Goal: Complete application form

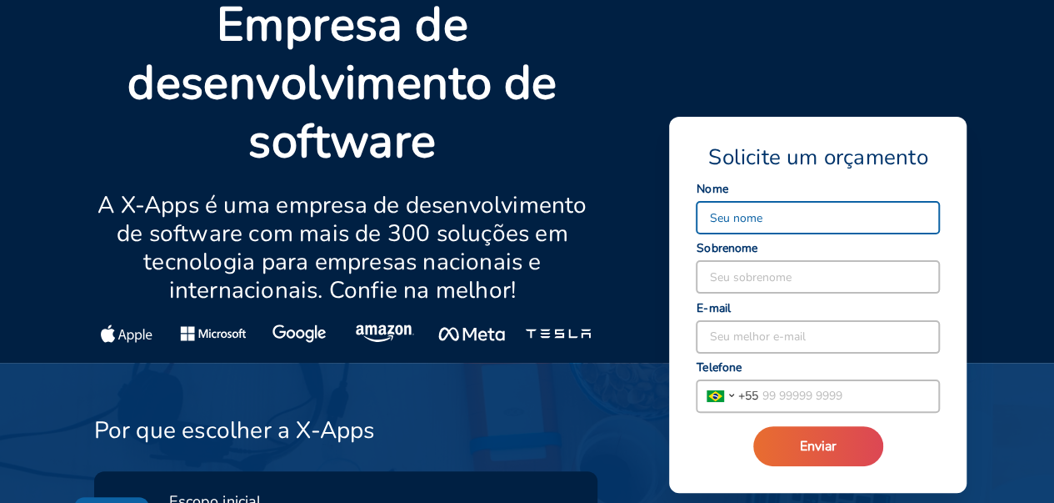
scroll to position [129, 0]
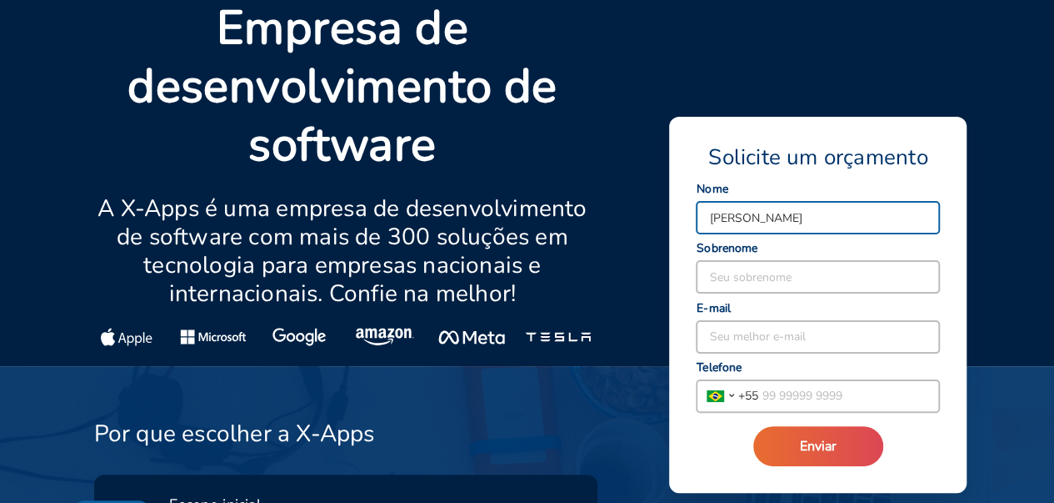
type input "[PERSON_NAME]"
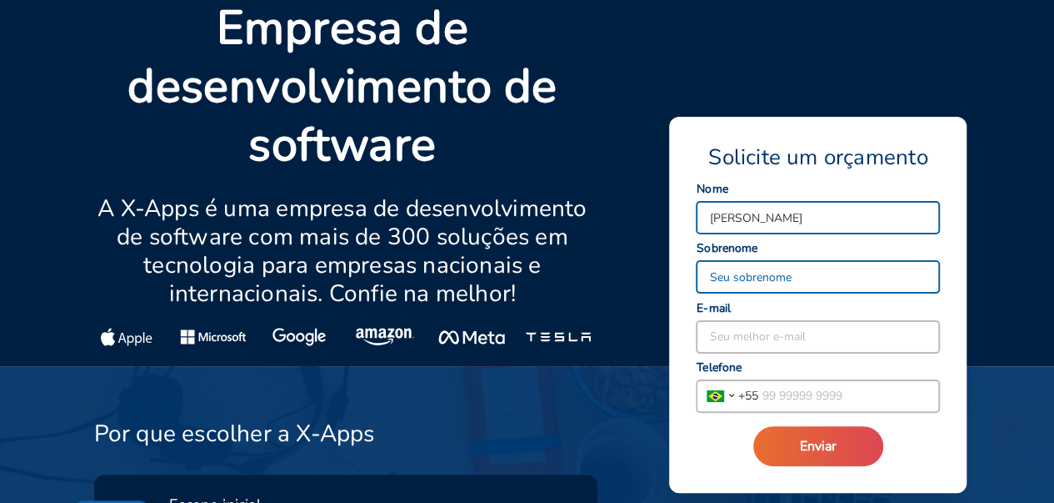
click at [729, 281] on input at bounding box center [818, 277] width 243 height 32
type input "Beletati"
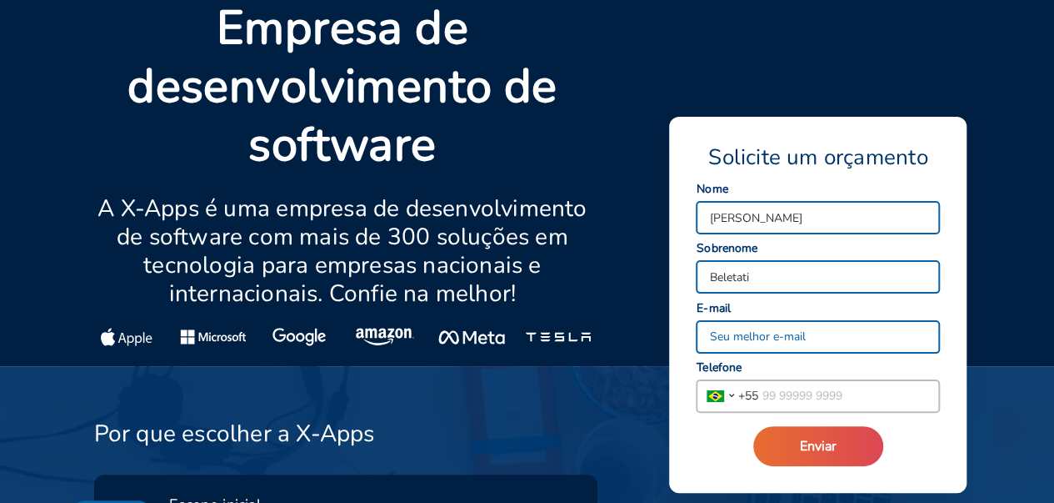
click at [729, 332] on input at bounding box center [818, 337] width 243 height 32
type input "[EMAIL_ADDRESS][DOMAIN_NAME]"
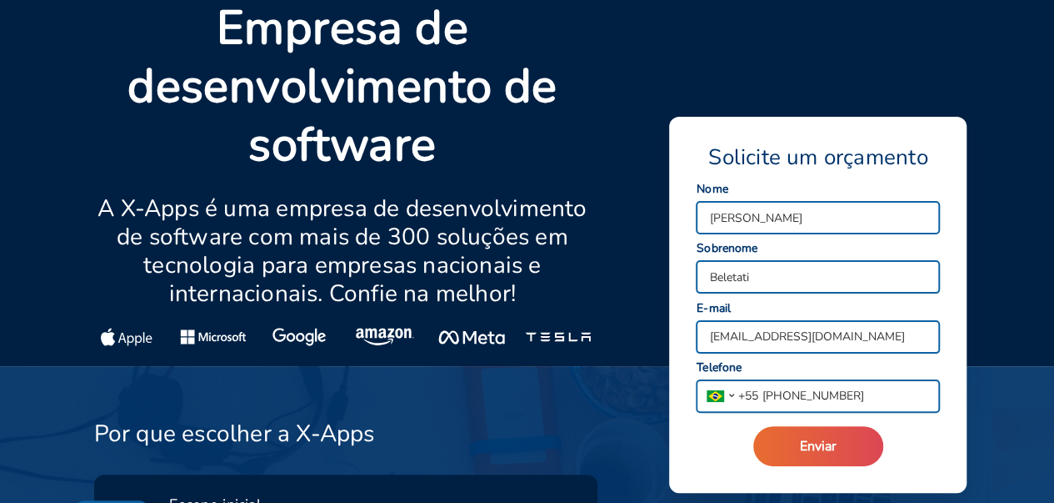
drag, startPoint x: 819, startPoint y: 401, endPoint x: 791, endPoint y: 398, distance: 27.7
click at [791, 398] on input "[PHONE_NUMBER]" at bounding box center [849, 396] width 181 height 32
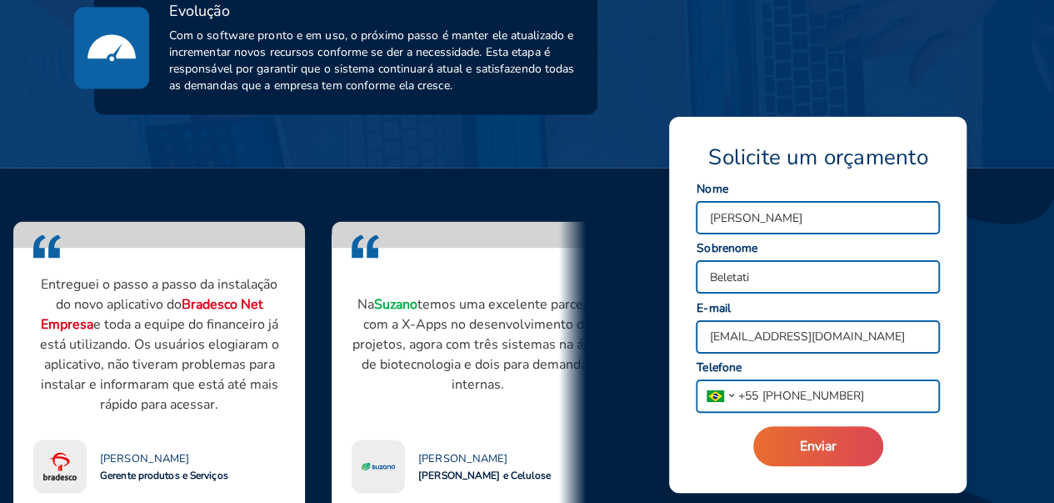
scroll to position [1380, 0]
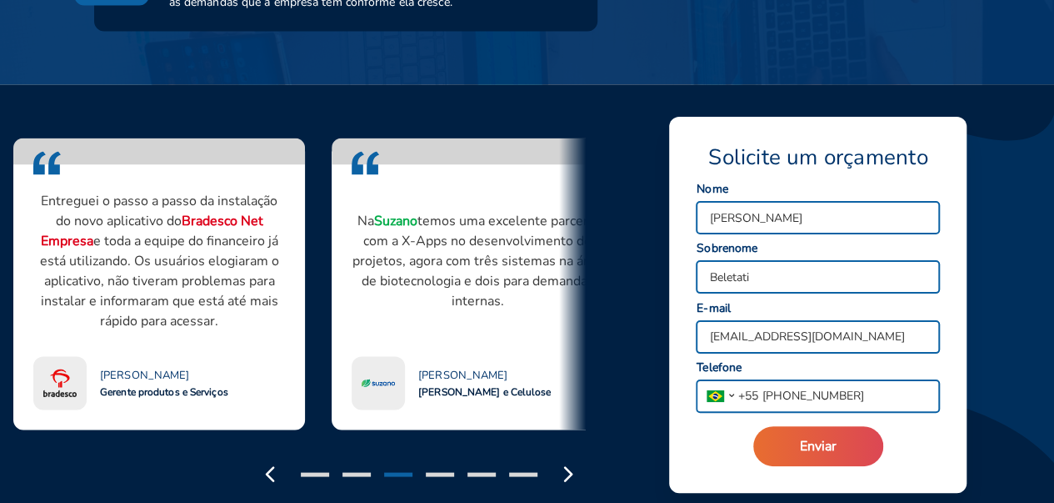
type input "[PHONE_NUMBER]"
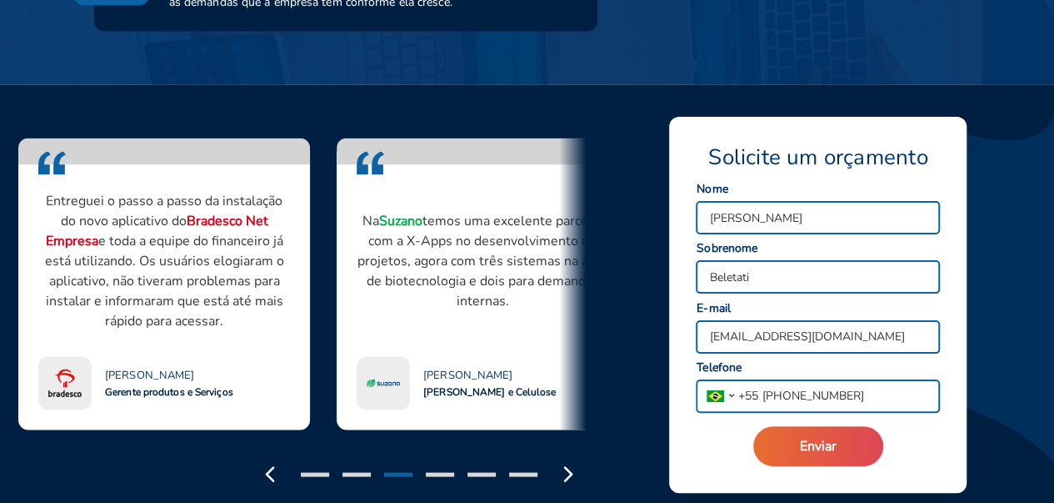
click at [525, 337] on div "Na Suzano temos uma excelente parceria com a X-Apps no desenvolvimento de proje…" at bounding box center [483, 296] width 252 height 225
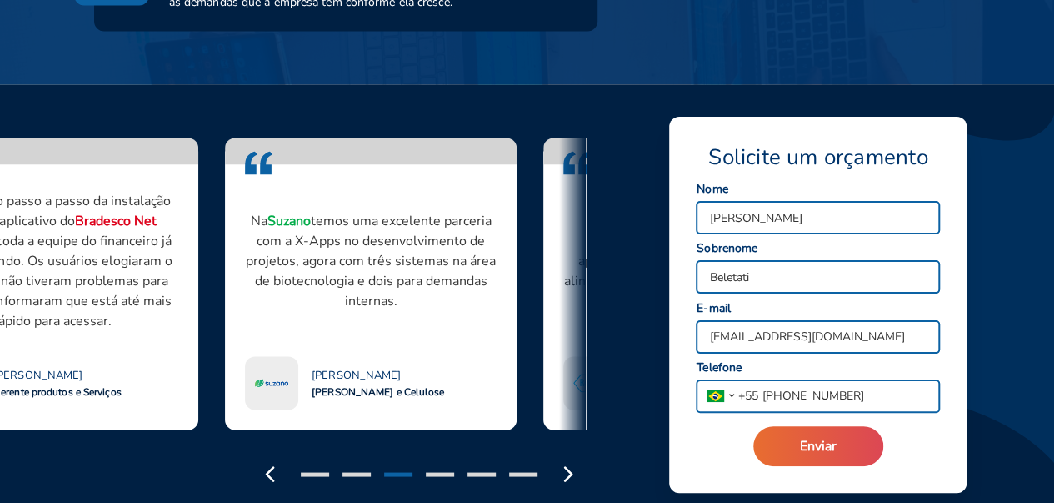
drag, startPoint x: 450, startPoint y: 323, endPoint x: 280, endPoint y: 324, distance: 170.1
click at [285, 325] on div "Na Suzano temos uma excelente parceria com a X-Apps no desenvolvimento de proje…" at bounding box center [371, 260] width 252 height 152
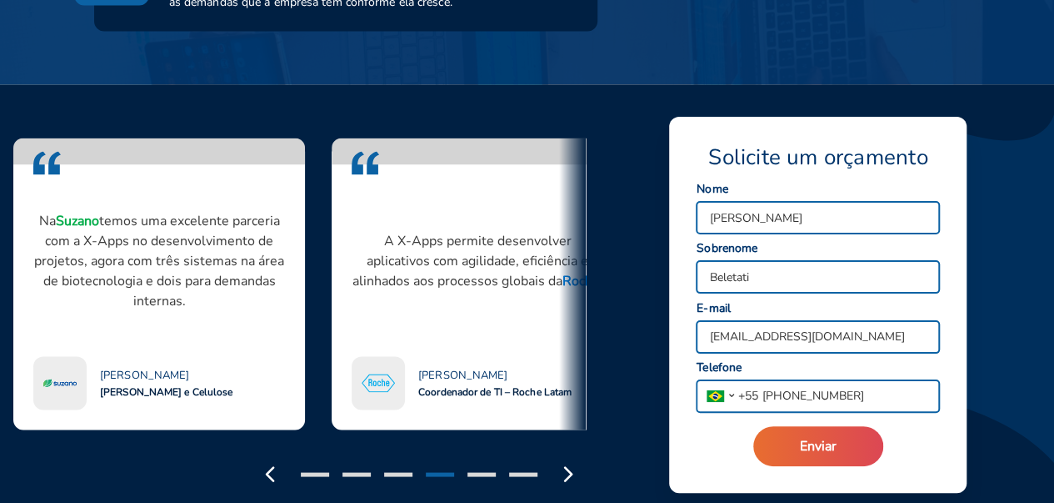
drag, startPoint x: 365, startPoint y: 328, endPoint x: 227, endPoint y: 303, distance: 140.6
click at [233, 308] on div "Na Suzano temos uma excelente parceria com a X-Apps no desenvolvimento de proje…" at bounding box center [159, 260] width 252 height 152
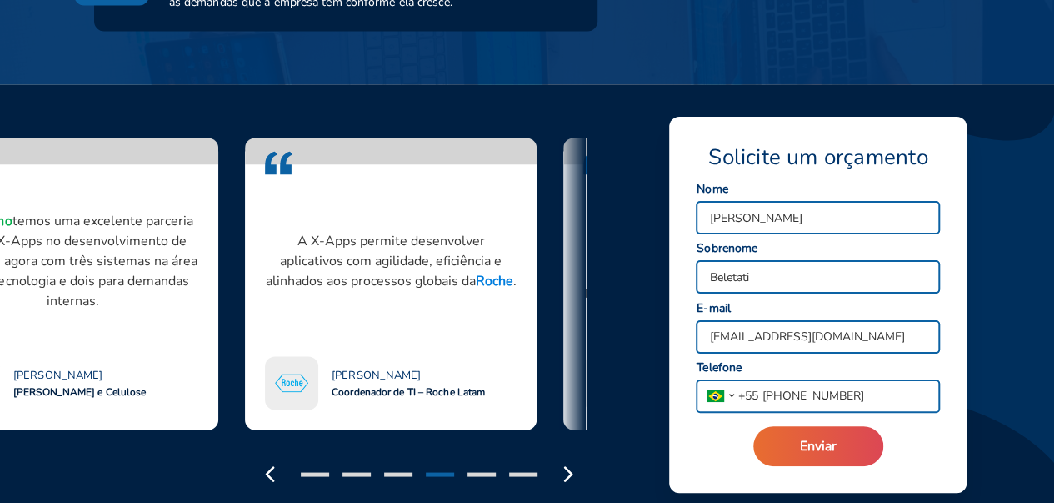
drag, startPoint x: 413, startPoint y: 308, endPoint x: 312, endPoint y: 303, distance: 101.8
click at [309, 304] on div "A X-Apps permite desenvolver aplicativos com agilidade, eficiência e alinhados …" at bounding box center [391, 260] width 252 height 152
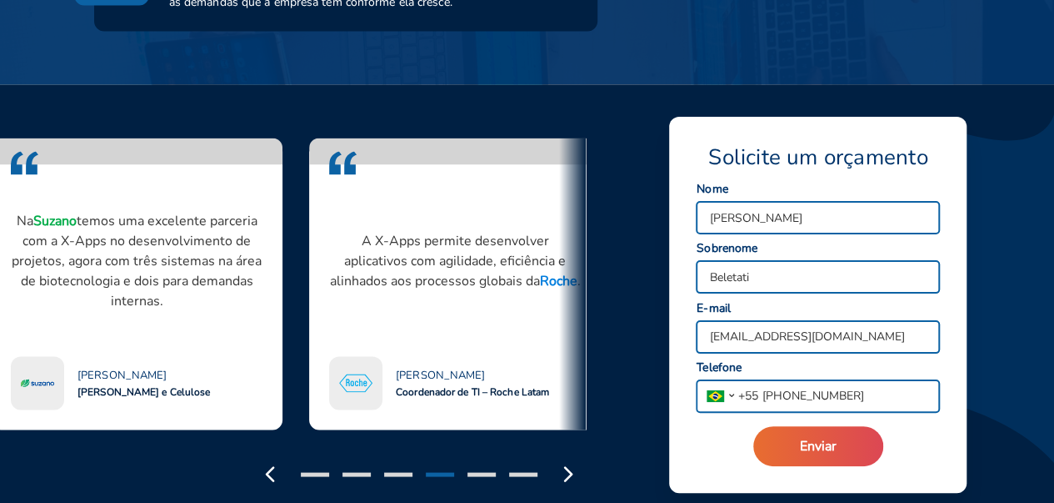
drag, startPoint x: 373, startPoint y: 313, endPoint x: 269, endPoint y: 308, distance: 104.3
click at [329, 308] on div "A X-Apps permite desenvolver aplicativos com agilidade, eficiência e alinhados …" at bounding box center [455, 260] width 252 height 152
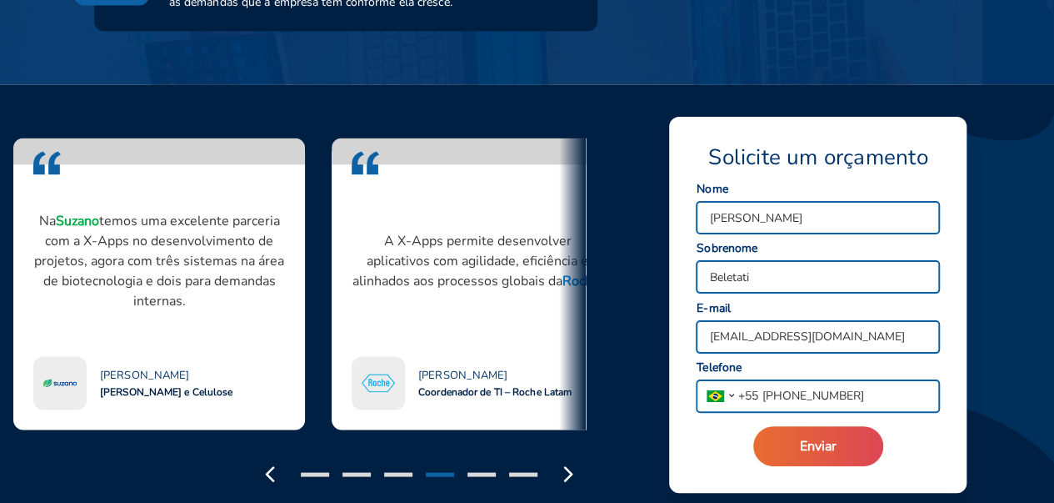
drag, startPoint x: 353, startPoint y: 308, endPoint x: 187, endPoint y: 291, distance: 166.8
click at [352, 296] on div "A X-Apps permite desenvolver aplicativos com agilidade, eficiência e alinhados …" at bounding box center [478, 260] width 252 height 152
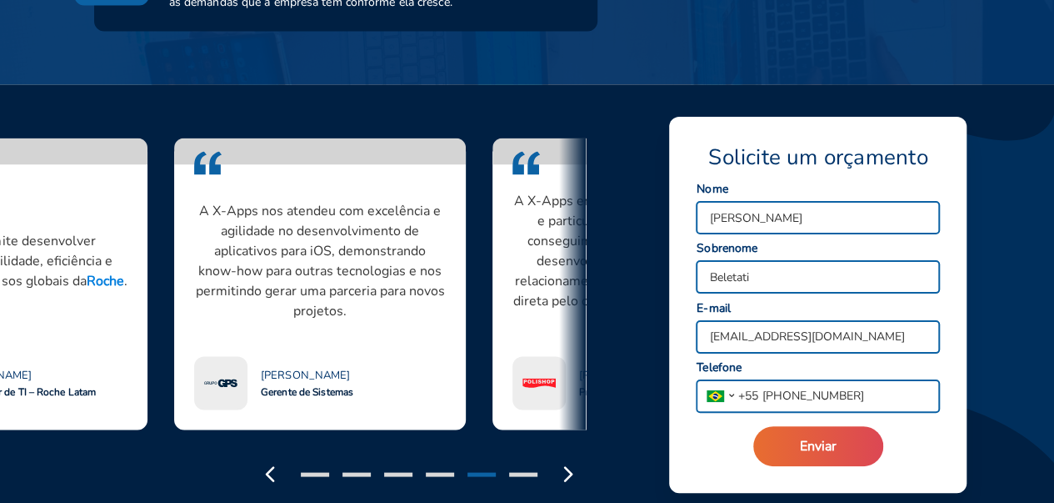
drag, startPoint x: 419, startPoint y: 324, endPoint x: 274, endPoint y: 314, distance: 145.4
click at [274, 314] on div "A X-Apps nos atendeu com excelência e agilidade no desenvolvimento de aplicativ…" at bounding box center [320, 260] width 252 height 152
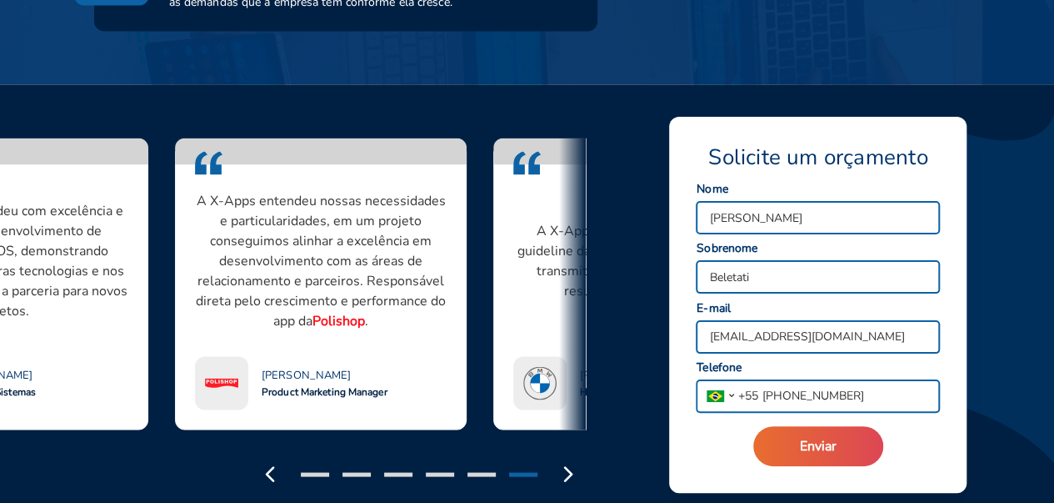
drag, startPoint x: 346, startPoint y: 343, endPoint x: 218, endPoint y: 323, distance: 129.1
click at [222, 323] on div "A X-Apps entendeu nossas necessidades e particularidades, em um projeto consegu…" at bounding box center [321, 296] width 252 height 225
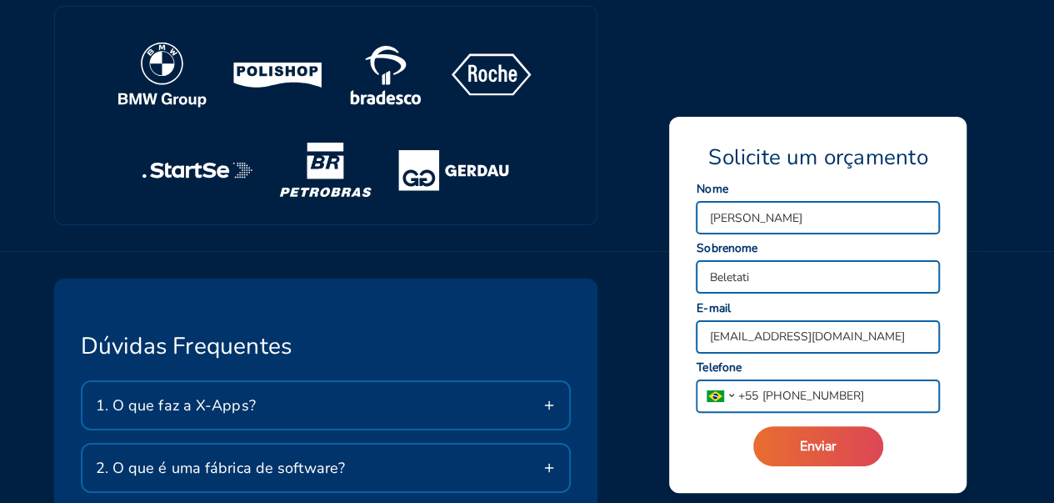
scroll to position [2880, 0]
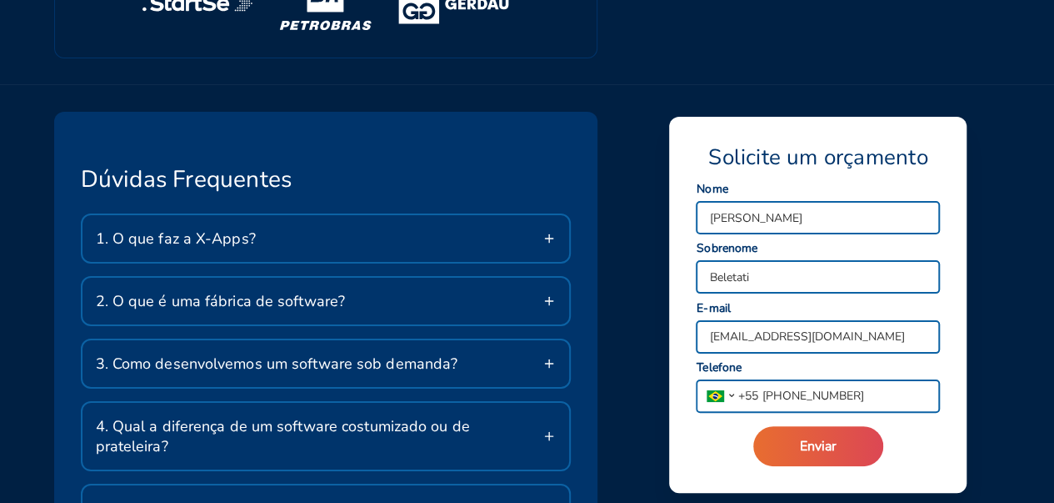
click at [546, 291] on div "2. O que é uma fábrica de software?" at bounding box center [327, 301] width 488 height 47
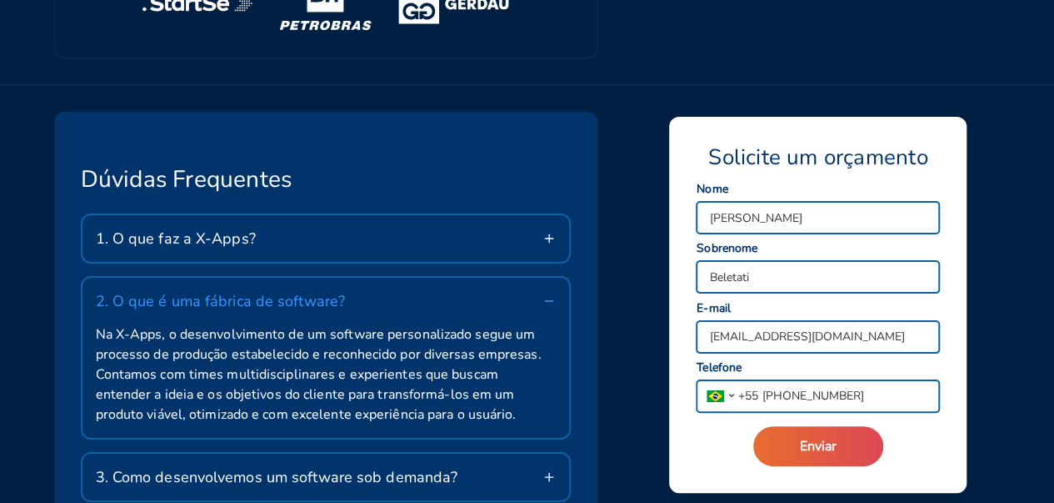
scroll to position [2963, 0]
